Goal: Transaction & Acquisition: Book appointment/travel/reservation

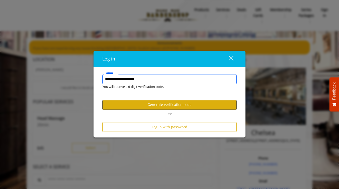
type input "**********"
click at [148, 102] on button "Generate verification code" at bounding box center [169, 105] width 134 height 10
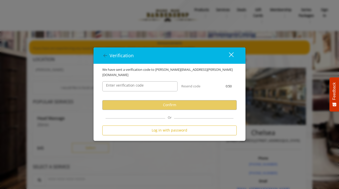
click at [140, 85] on label "Enter verification code" at bounding box center [125, 86] width 43 height 6
click at [140, 85] on input "Enter verification code" at bounding box center [139, 86] width 75 height 10
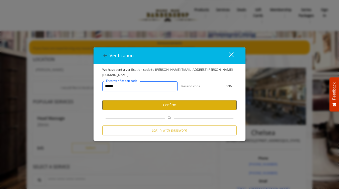
type input "******"
click at [166, 104] on button "Confirm" at bounding box center [169, 105] width 134 height 10
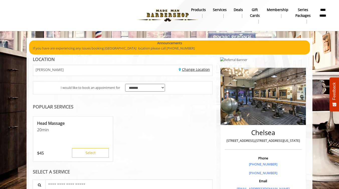
click at [195, 68] on link "Change Location" at bounding box center [194, 69] width 31 height 5
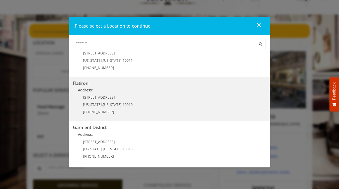
scroll to position [37, 0]
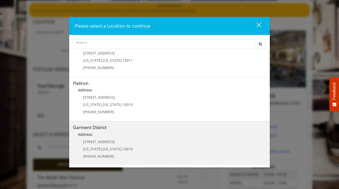
click at [152, 141] on District "Garment District Address: [STREET_ADDRESS][US_STATE][US_STATE] (212) 997-4247" at bounding box center [169, 143] width 193 height 37
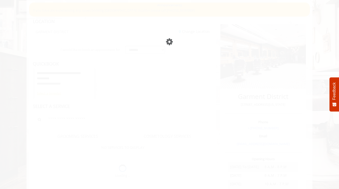
scroll to position [37, 0]
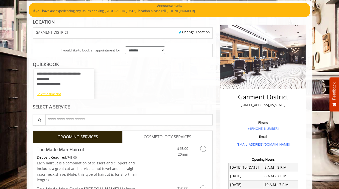
click at [55, 93] on div "Select a timeslot" at bounding box center [64, 93] width 55 height 5
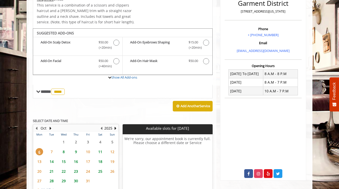
scroll to position [125, 0]
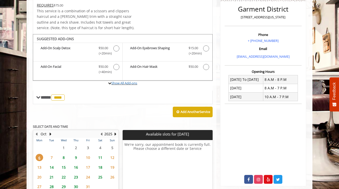
click at [110, 82] on icon at bounding box center [109, 83] width 3 height 3
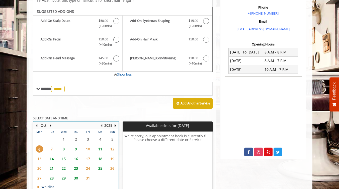
scroll to position [155, 0]
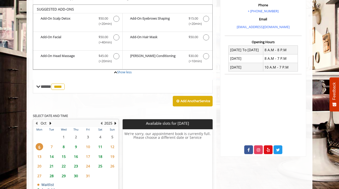
click at [63, 153] on span "15" at bounding box center [64, 156] width 8 height 7
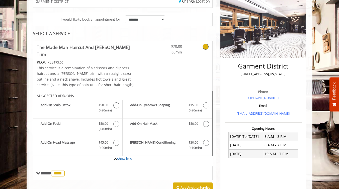
scroll to position [78, 0]
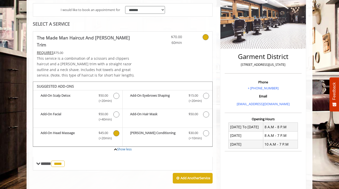
click at [116, 130] on icon "The Made Man Haircut And Beard Trim Add-onS" at bounding box center [116, 133] width 6 height 6
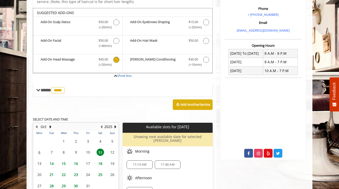
click at [64, 160] on span "15" at bounding box center [64, 163] width 8 height 7
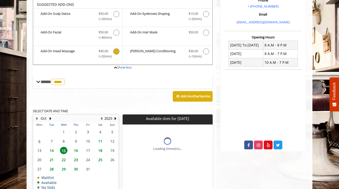
scroll to position [177, 0]
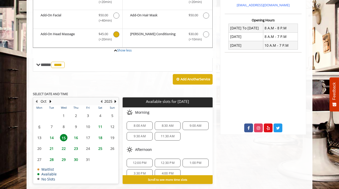
click at [146, 161] on span "12:00 PM" at bounding box center [140, 163] width 14 height 4
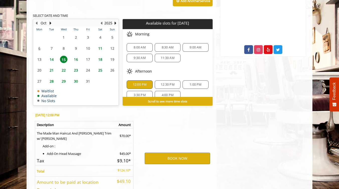
scroll to position [281, 0]
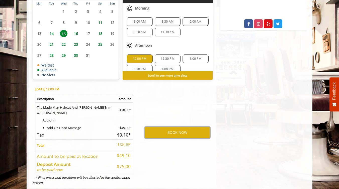
click at [202, 127] on button "BOOK NOW" at bounding box center [177, 133] width 65 height 12
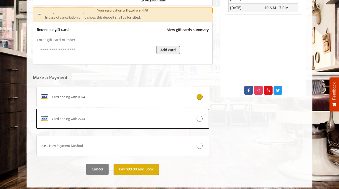
scroll to position [214, 0]
click at [140, 170] on button "Pay $80.00 and Book" at bounding box center [136, 169] width 45 height 11
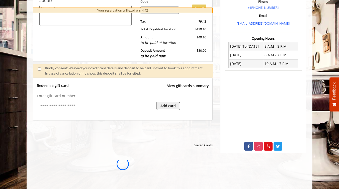
scroll to position [0, 0]
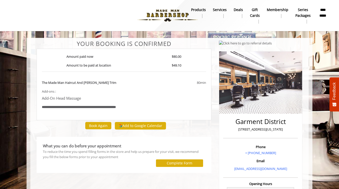
click at [145, 127] on button "Add to Google Calendar" at bounding box center [140, 126] width 51 height 8
